Goal: Information Seeking & Learning: Learn about a topic

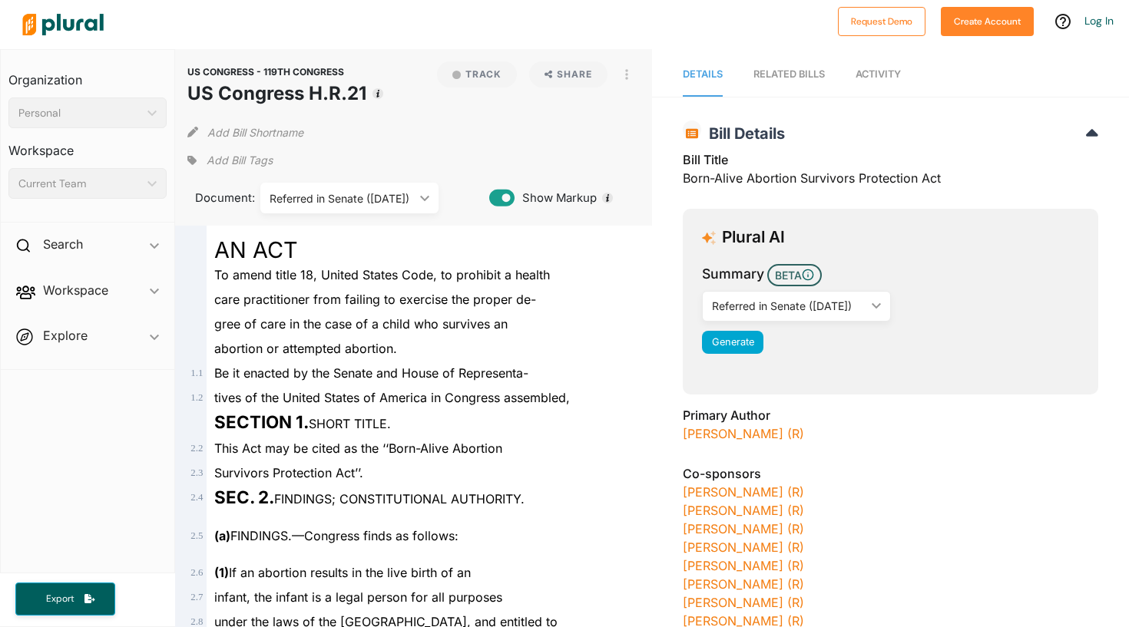
click at [54, 24] on img at bounding box center [63, 25] width 108 height 54
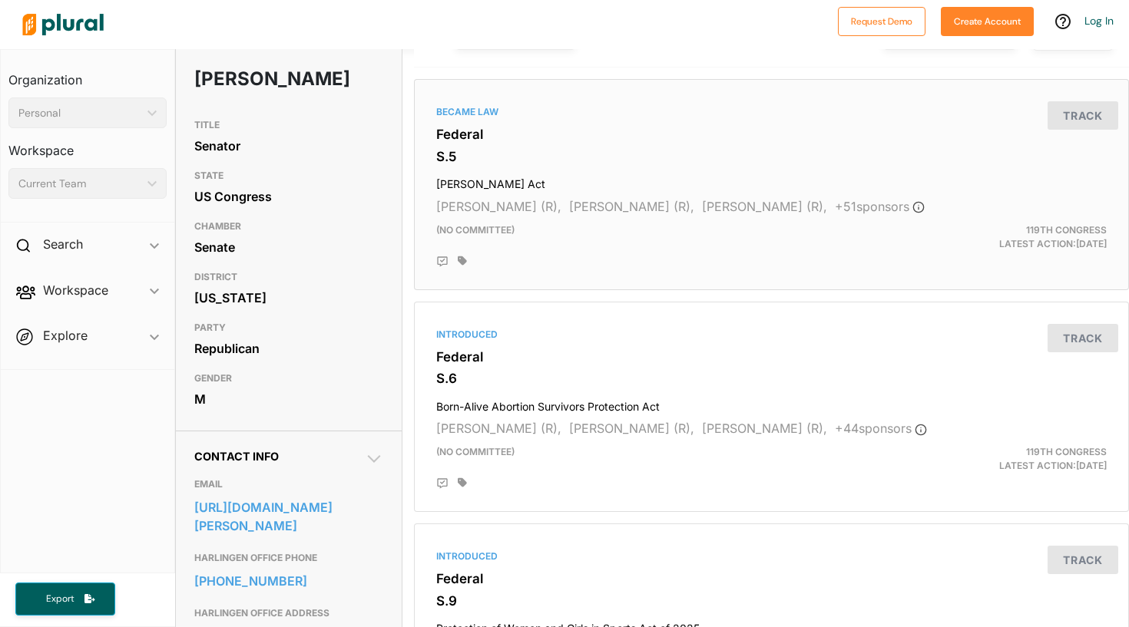
scroll to position [121, 0]
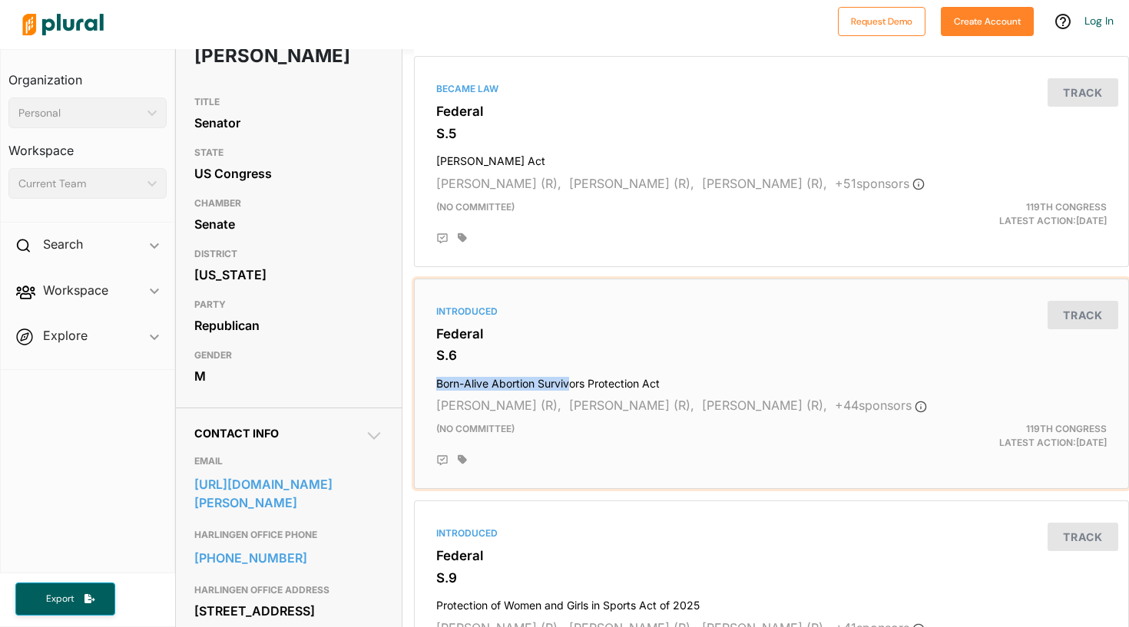
drag, startPoint x: 598, startPoint y: 371, endPoint x: 569, endPoint y: 386, distance: 32.3
click at [569, 387] on h4 "Born-Alive Abortion Survivors Protection Act" at bounding box center [771, 380] width 671 height 21
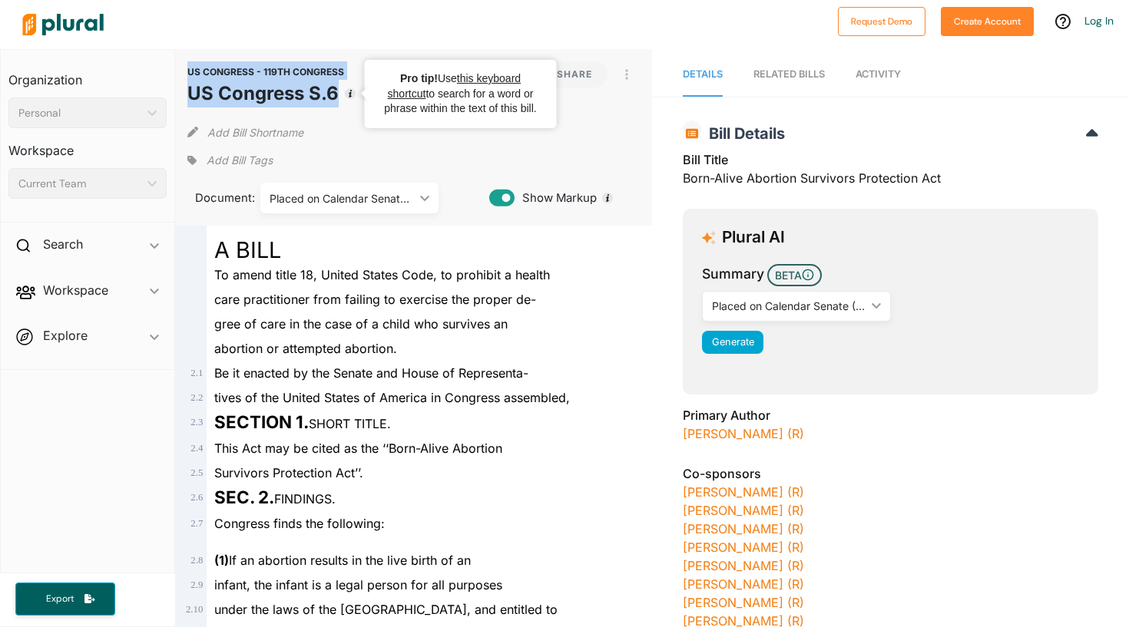
drag, startPoint x: 181, startPoint y: 70, endPoint x: 343, endPoint y: 98, distance: 163.6
click at [343, 98] on div "US CONGRESS - 119TH CONGRESS US Congress S.6 Track Share View PDF View Source P…" at bounding box center [413, 137] width 477 height 177
copy header "US CONGRESS - 119TH CONGRESS US Congress S.6"
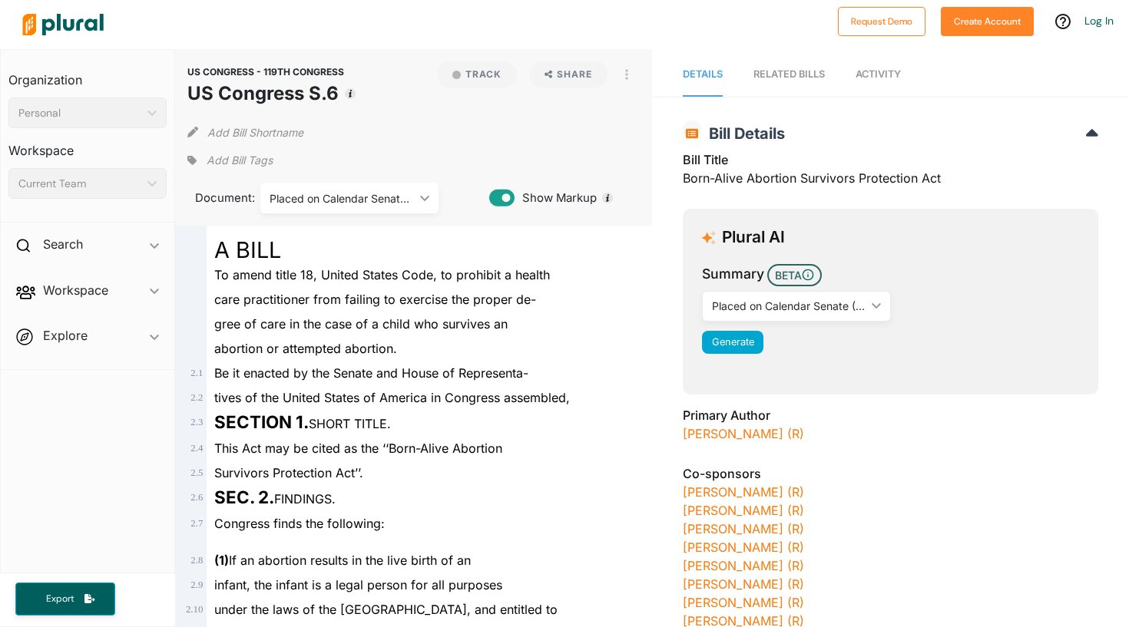
scroll to position [6, 0]
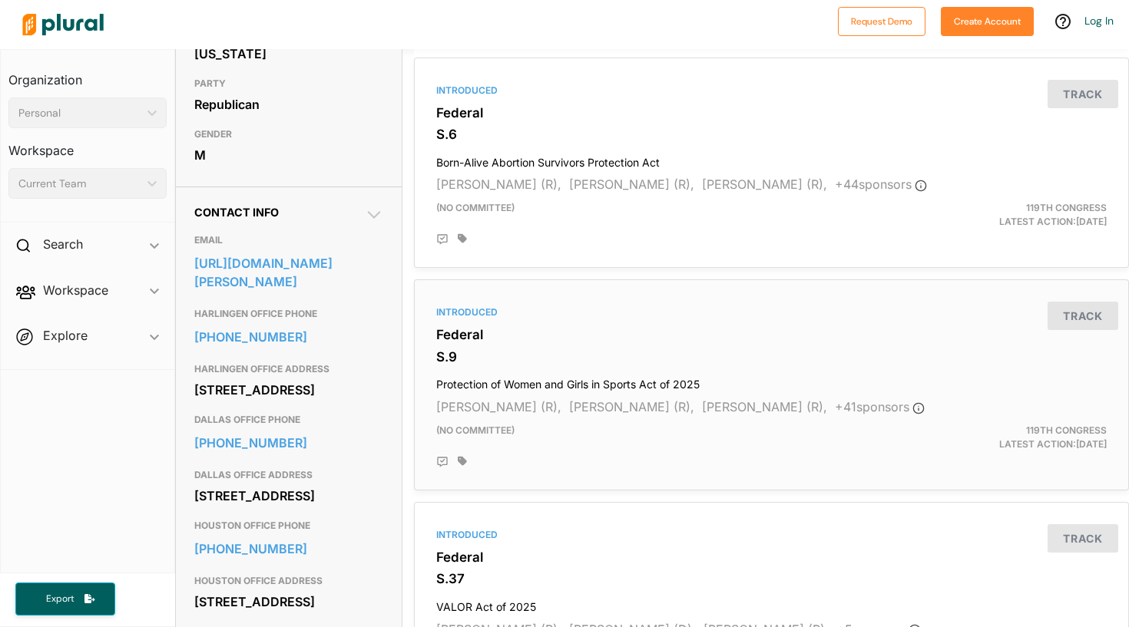
scroll to position [343, 0]
click at [552, 409] on span "[PERSON_NAME] (R)," at bounding box center [498, 406] width 125 height 15
click at [552, 410] on div "[PERSON_NAME] (R), [PERSON_NAME] (R), [PERSON_NAME] (R), + 41 sponsor s" at bounding box center [771, 406] width 671 height 18
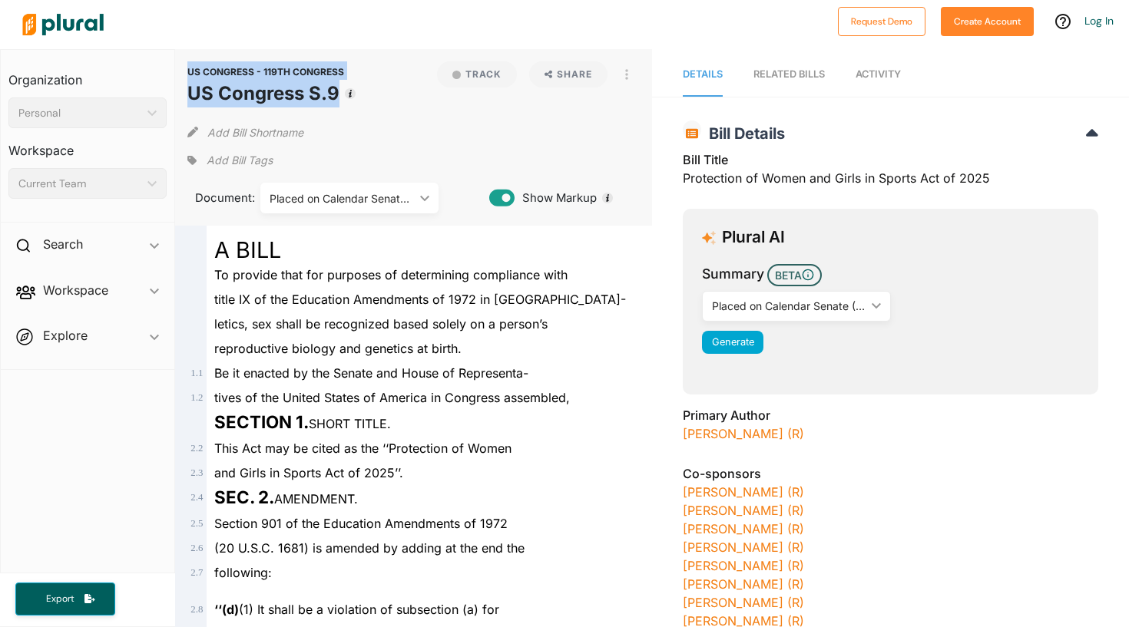
drag, startPoint x: 182, startPoint y: 66, endPoint x: 337, endPoint y: 93, distance: 157.5
click at [336, 93] on div "US CONGRESS - 119TH CONGRESS US Congress S.9 Track Share View PDF View Source P…" at bounding box center [413, 137] width 477 height 177
copy header "US CONGRESS - 119TH CONGRESS US Congress S.9"
click at [358, 131] on div "Add Bill Shortname" at bounding box center [413, 129] width 452 height 31
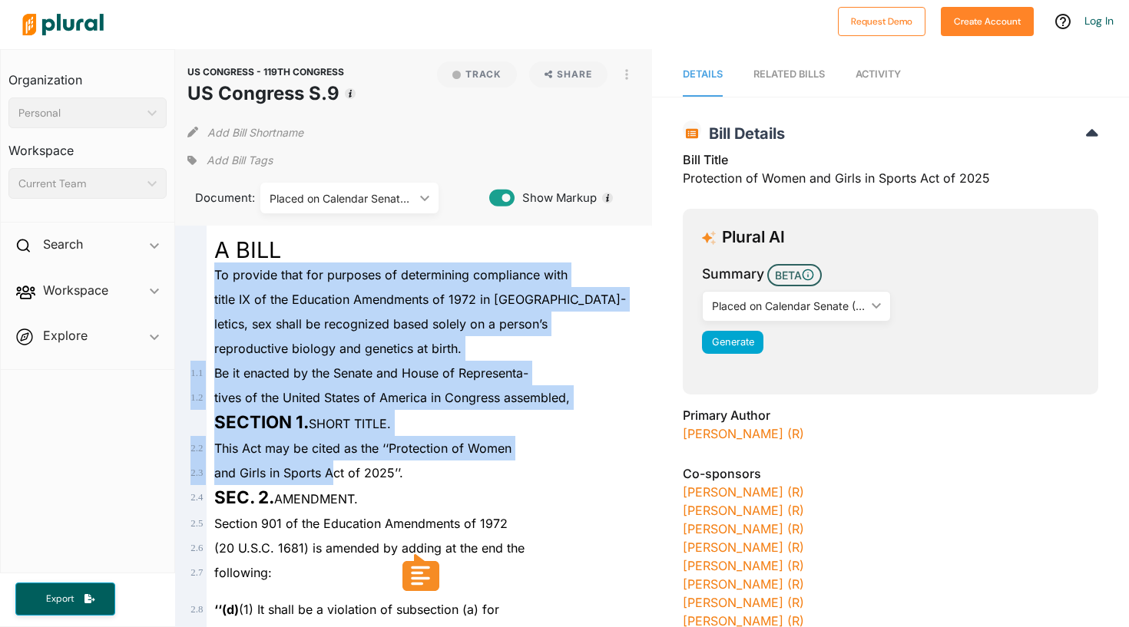
drag, startPoint x: 217, startPoint y: 147, endPoint x: 316, endPoint y: 551, distance: 415.8
click at [316, 547] on div "A BILL To provide that for purposes of determining compliance with title IX of …" at bounding box center [413, 528] width 465 height 605
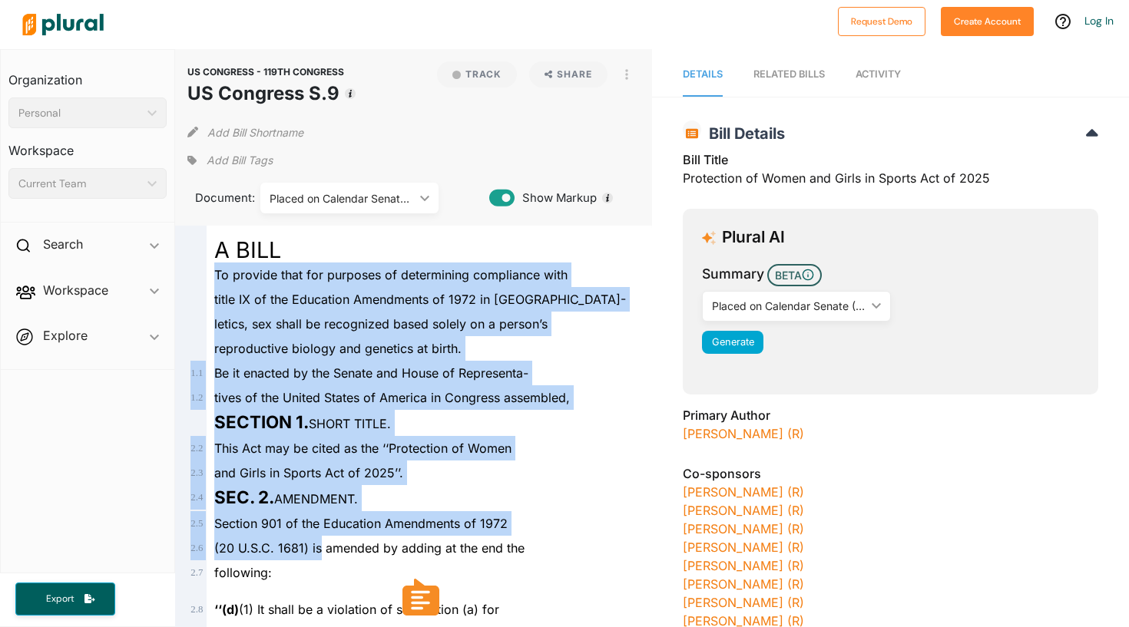
click at [319, 548] on span "(20 U.S.C. 1681) is amended by adding at the end the" at bounding box center [369, 548] width 310 height 15
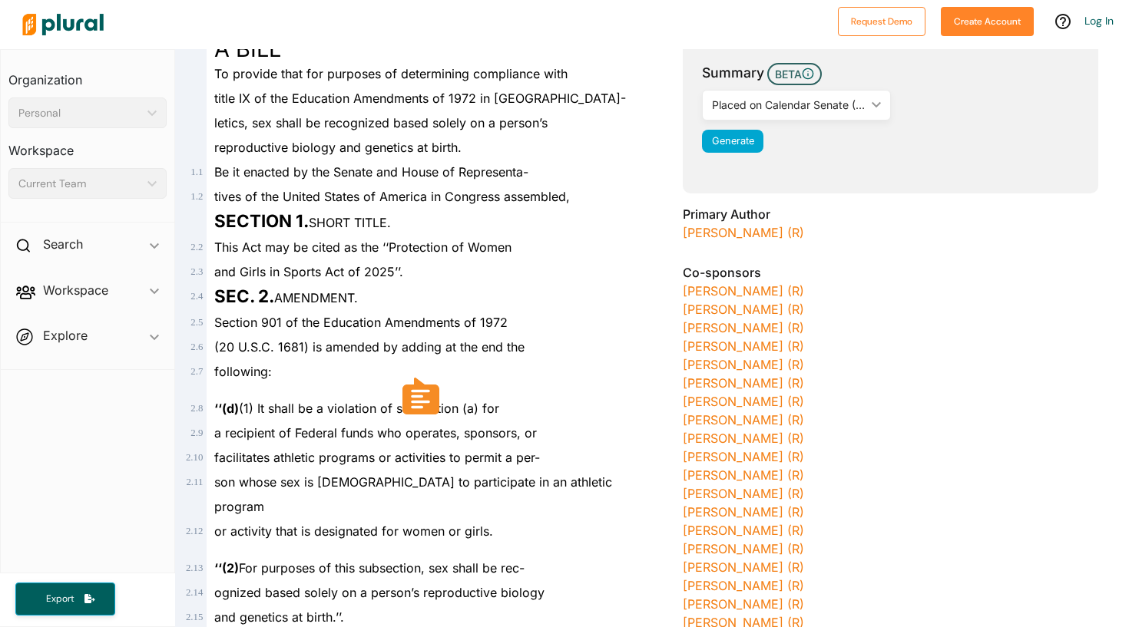
scroll to position [200, 0]
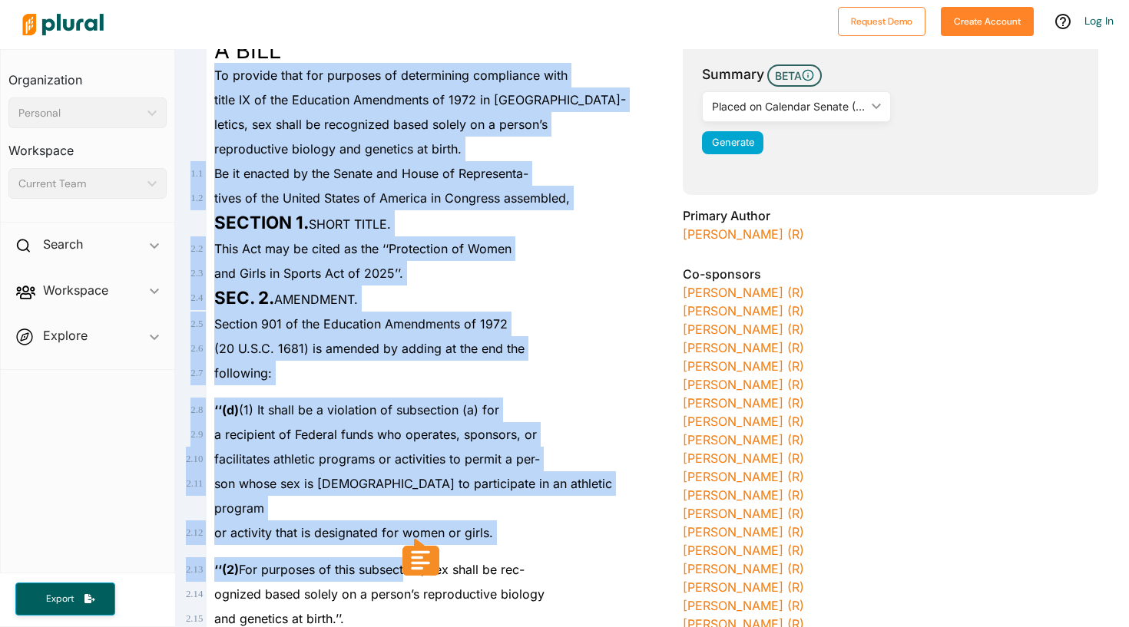
drag, startPoint x: 215, startPoint y: 112, endPoint x: 406, endPoint y: 551, distance: 478.4
click at [406, 551] on div "A BILL To provide that for purposes of determining compliance with title IX of …" at bounding box center [413, 328] width 465 height 605
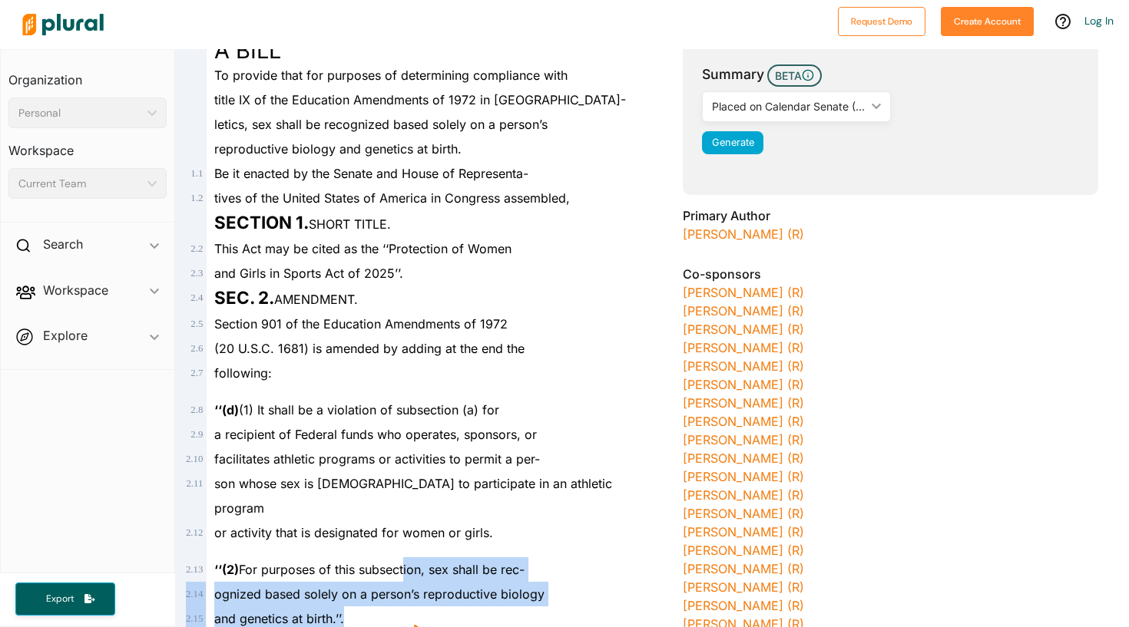
drag, startPoint x: 406, startPoint y: 551, endPoint x: 393, endPoint y: 596, distance: 47.2
click at [393, 596] on div "A BILL To provide that for purposes of determining compliance with title IX of …" at bounding box center [413, 328] width 465 height 605
click at [378, 607] on div "and genetics at birth.’’." at bounding box center [421, 619] width 428 height 25
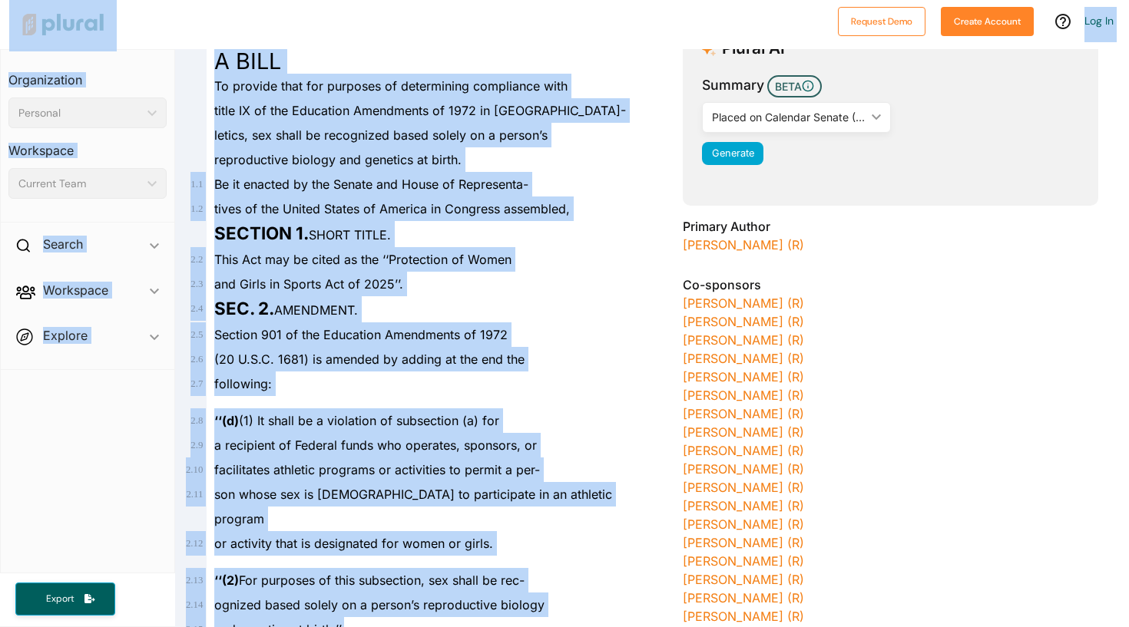
scroll to position [180, 0]
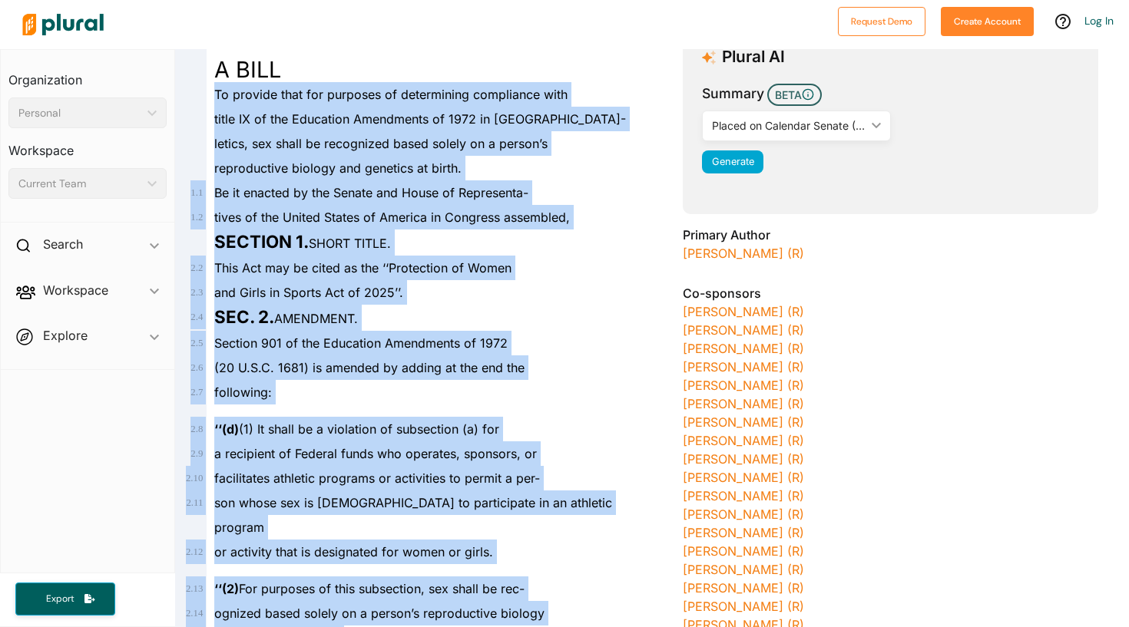
drag, startPoint x: 349, startPoint y: 597, endPoint x: 212, endPoint y: 98, distance: 517.6
click at [212, 98] on div "A BILL To provide that for purposes of determining compliance with title IX of …" at bounding box center [413, 347] width 465 height 605
copy div "Lo ipsumdo sita con adipisci el seddoeiusmo temporinci utla etdol MA al eni Adm…"
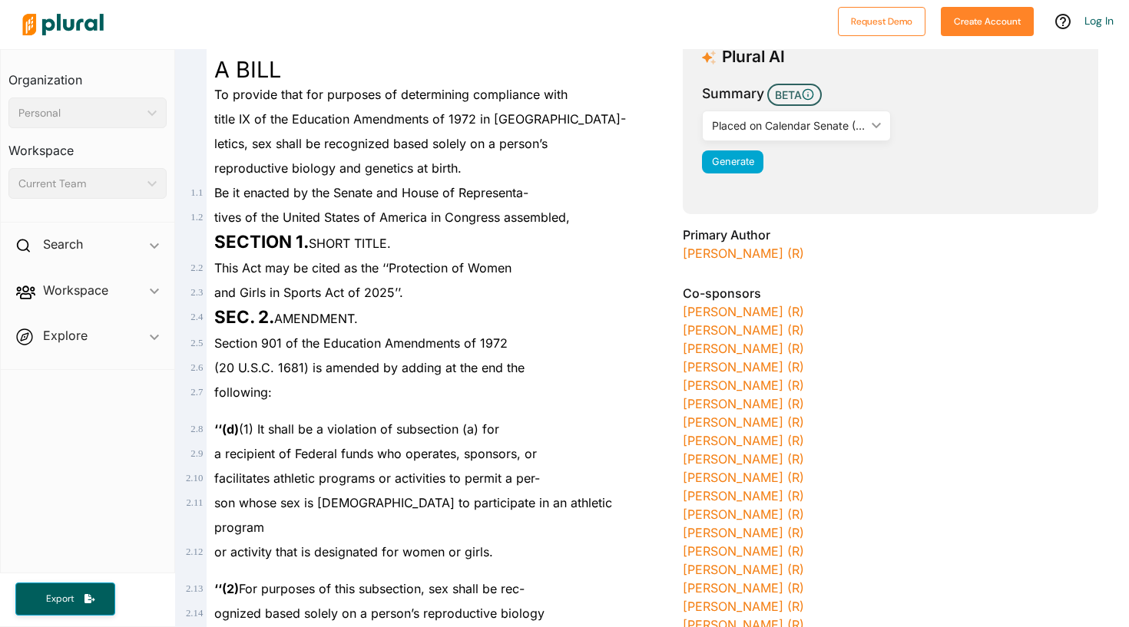
click at [259, 113] on span "title IX of the Education Amendments of 1972 in [GEOGRAPHIC_DATA]-" at bounding box center [420, 118] width 412 height 15
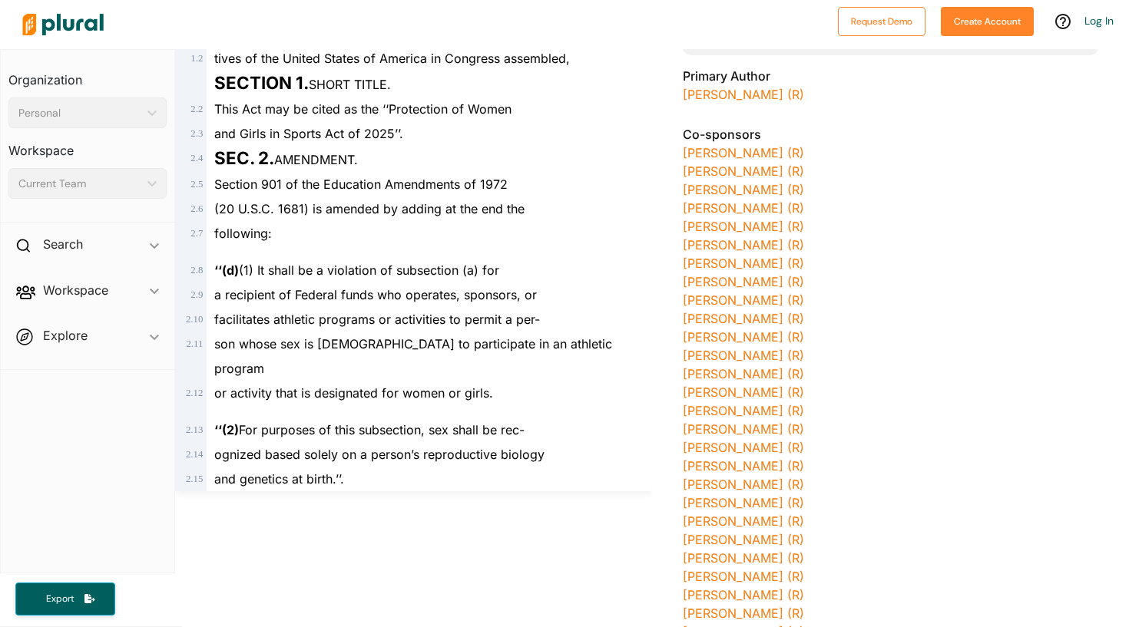
scroll to position [341, 0]
